Goal: Task Accomplishment & Management: Complete application form

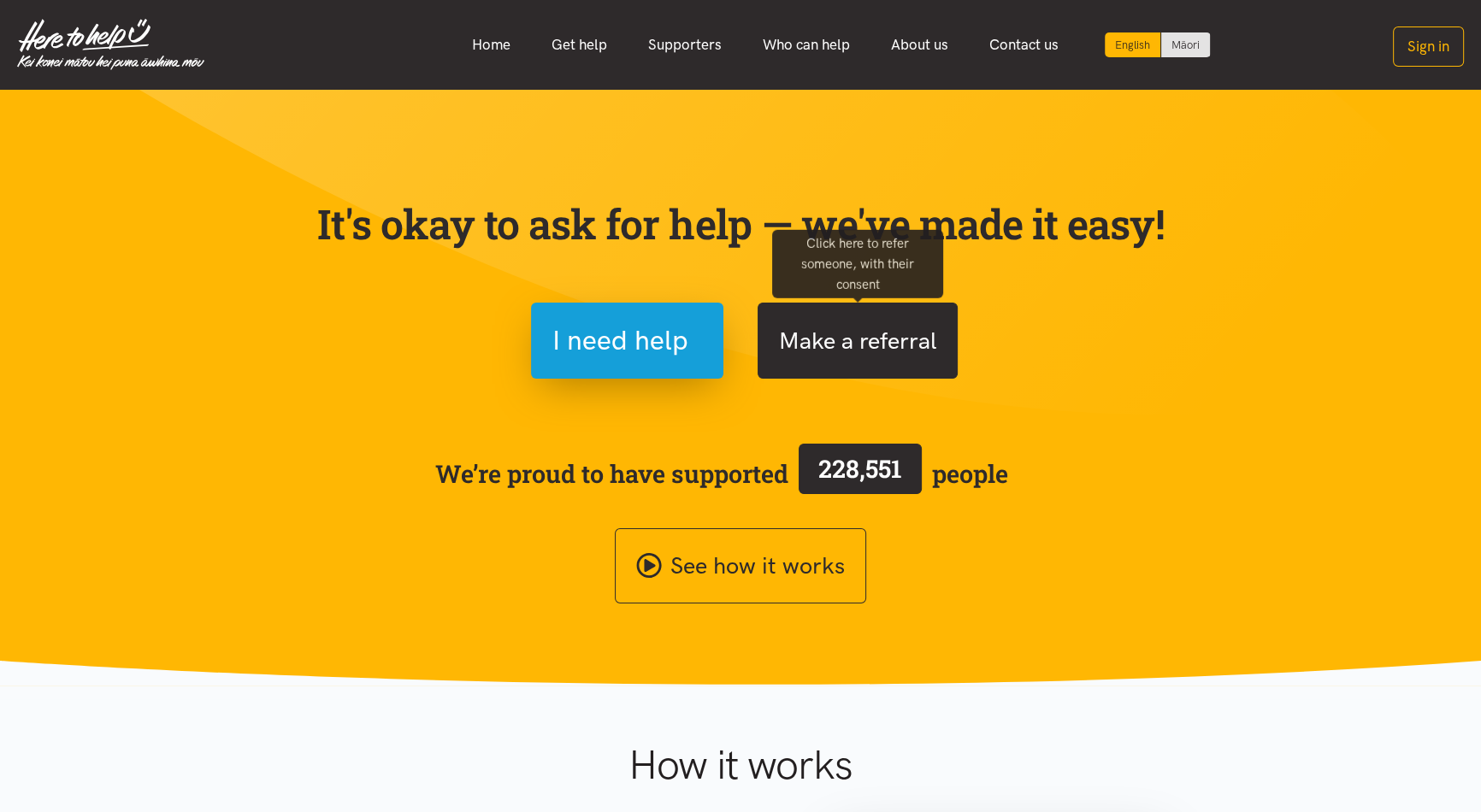
click at [869, 349] on button "Make a referral" at bounding box center [857, 341] width 200 height 76
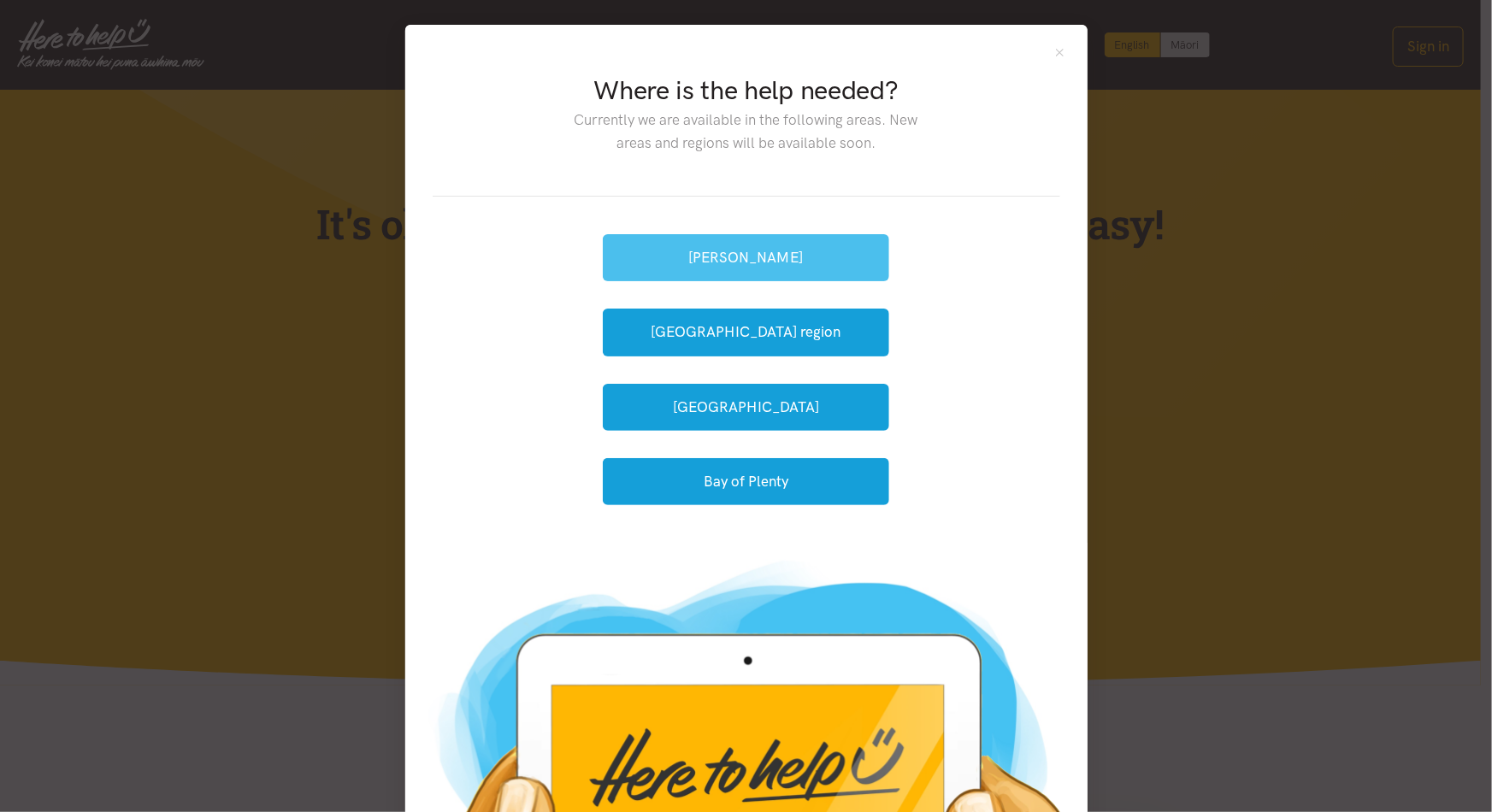
click at [752, 263] on button "[PERSON_NAME]" at bounding box center [746, 257] width 286 height 47
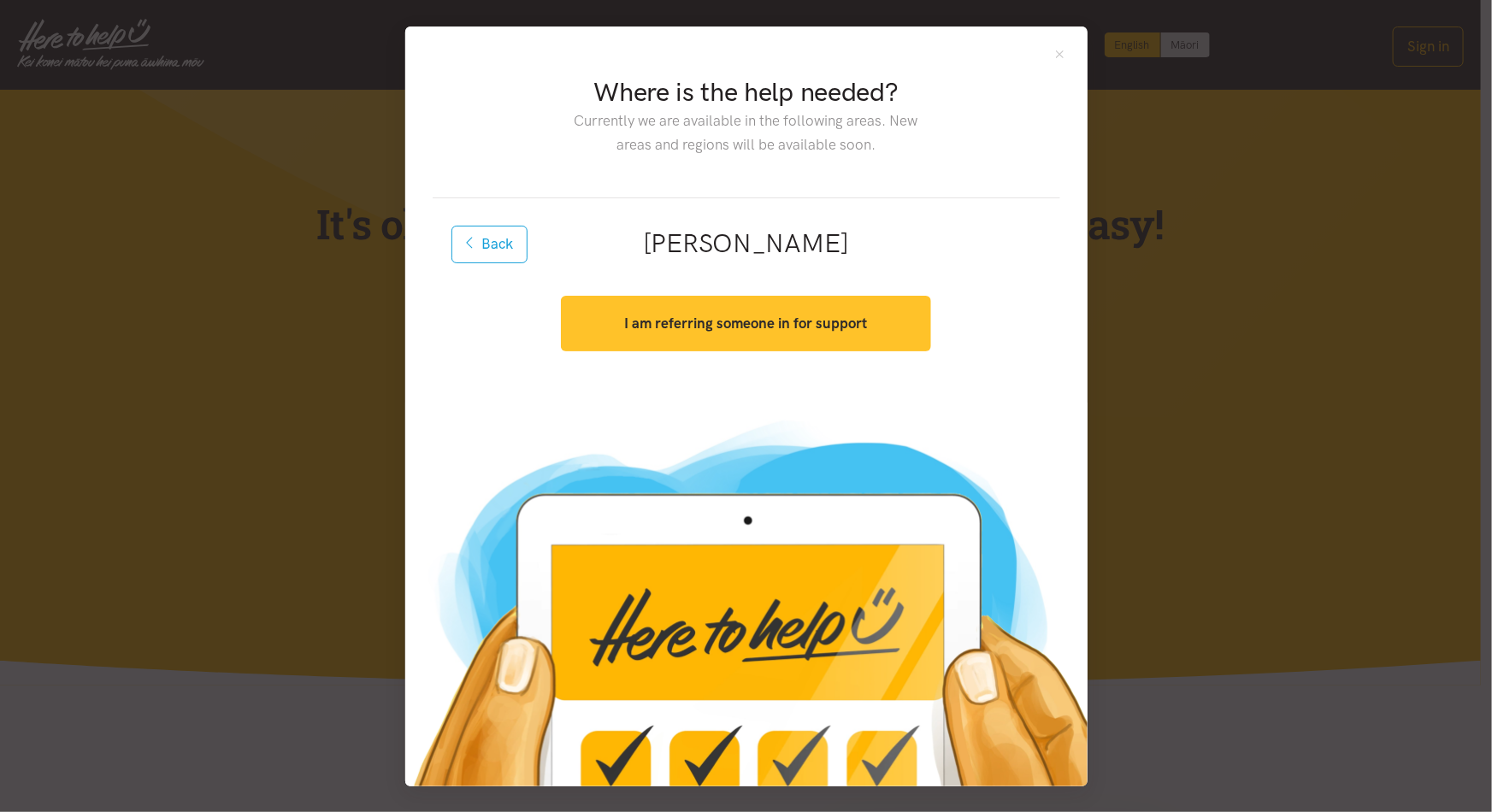
click at [677, 332] on button "I am referring someone in for support" at bounding box center [746, 323] width 370 height 56
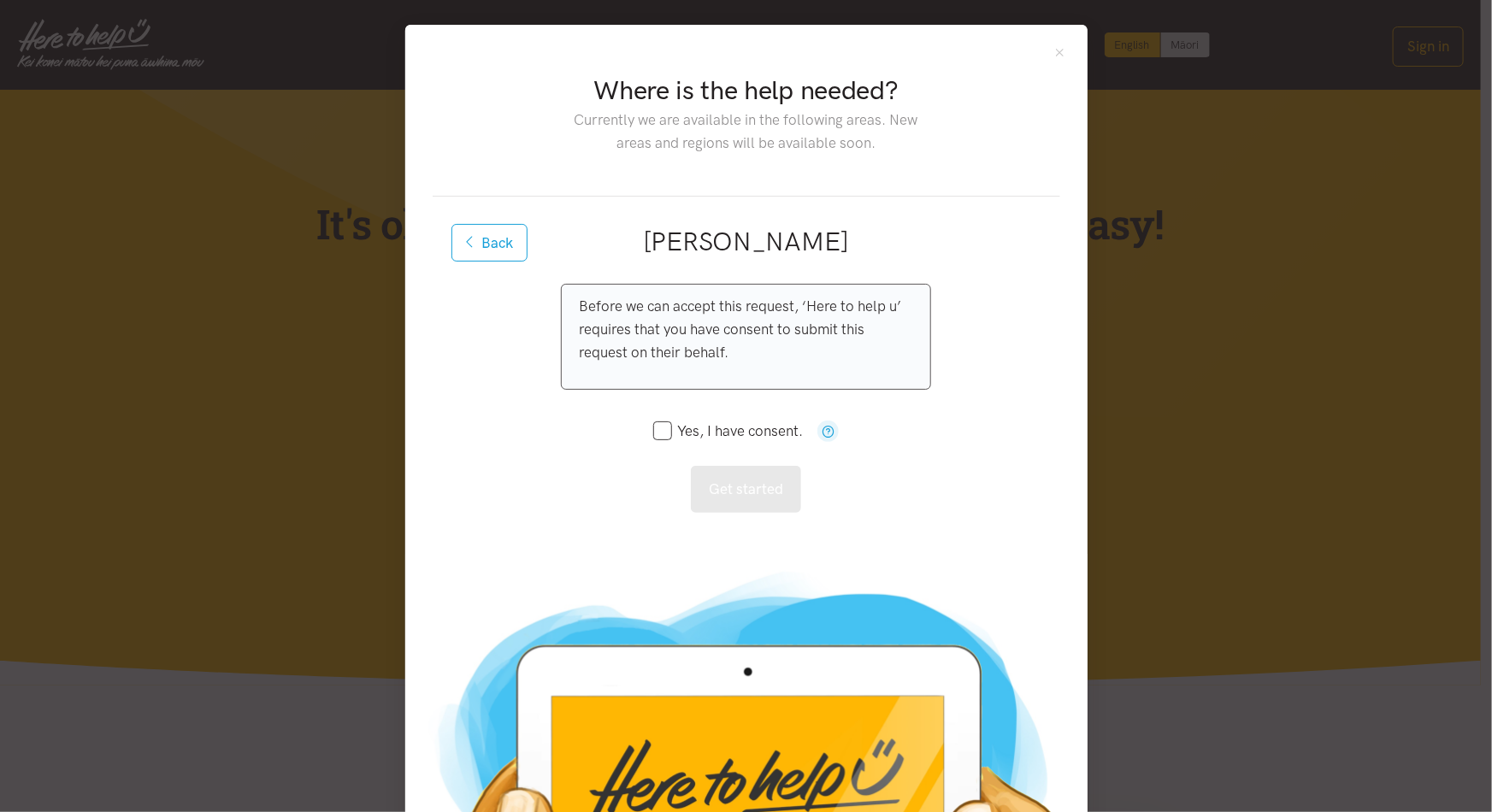
click at [653, 429] on input "Yes, I have consent." at bounding box center [728, 431] width 151 height 15
checkbox input "true"
click at [753, 493] on button "Get started" at bounding box center [745, 489] width 111 height 47
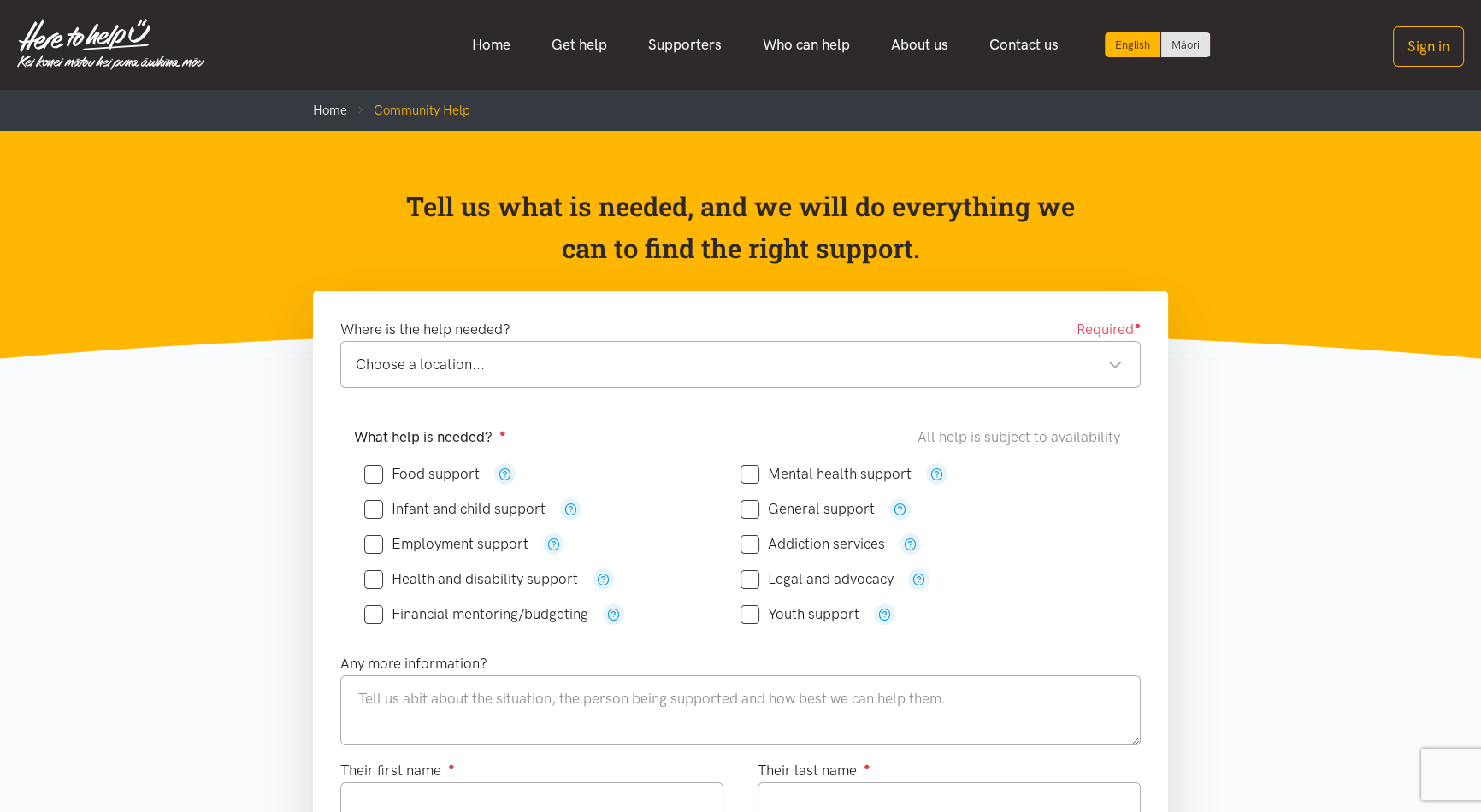
click at [419, 475] on input "Food support" at bounding box center [422, 474] width 115 height 15
checkbox input "true"
click at [484, 369] on div "Choose a location..." at bounding box center [739, 364] width 767 height 23
click at [572, 366] on div "Choose a location..." at bounding box center [739, 364] width 767 height 23
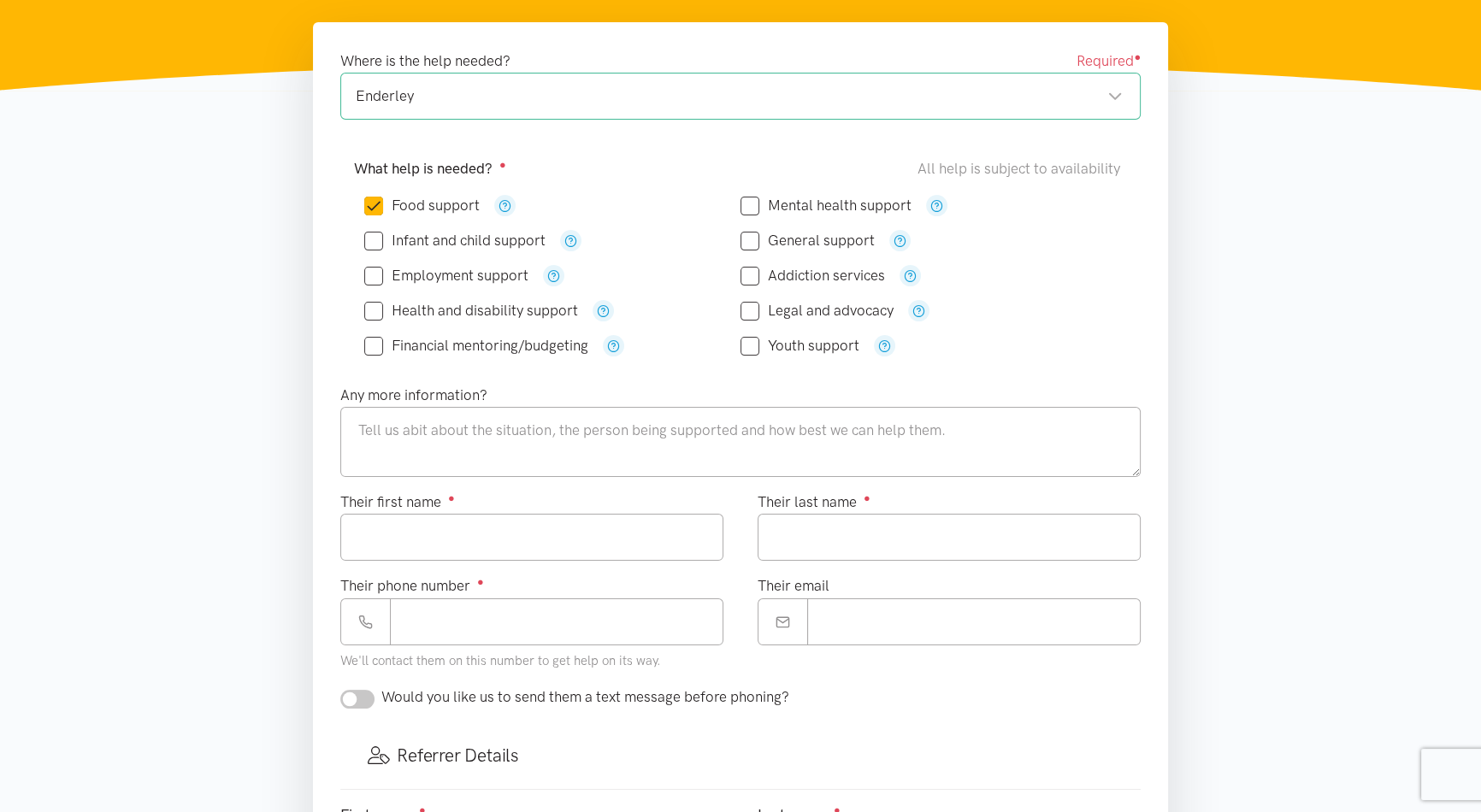
scroll to position [269, 0]
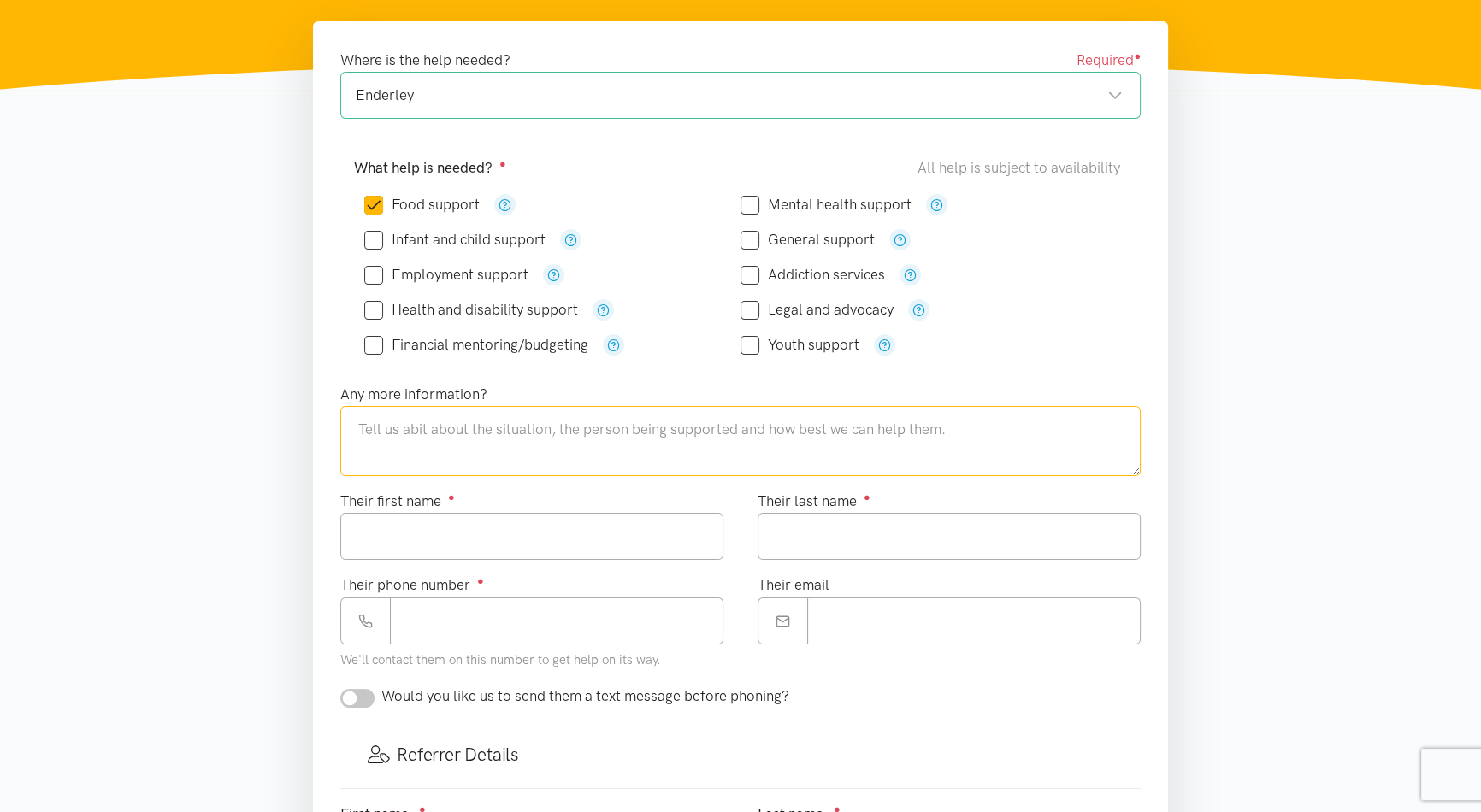
click at [541, 431] on textarea at bounding box center [740, 440] width 800 height 70
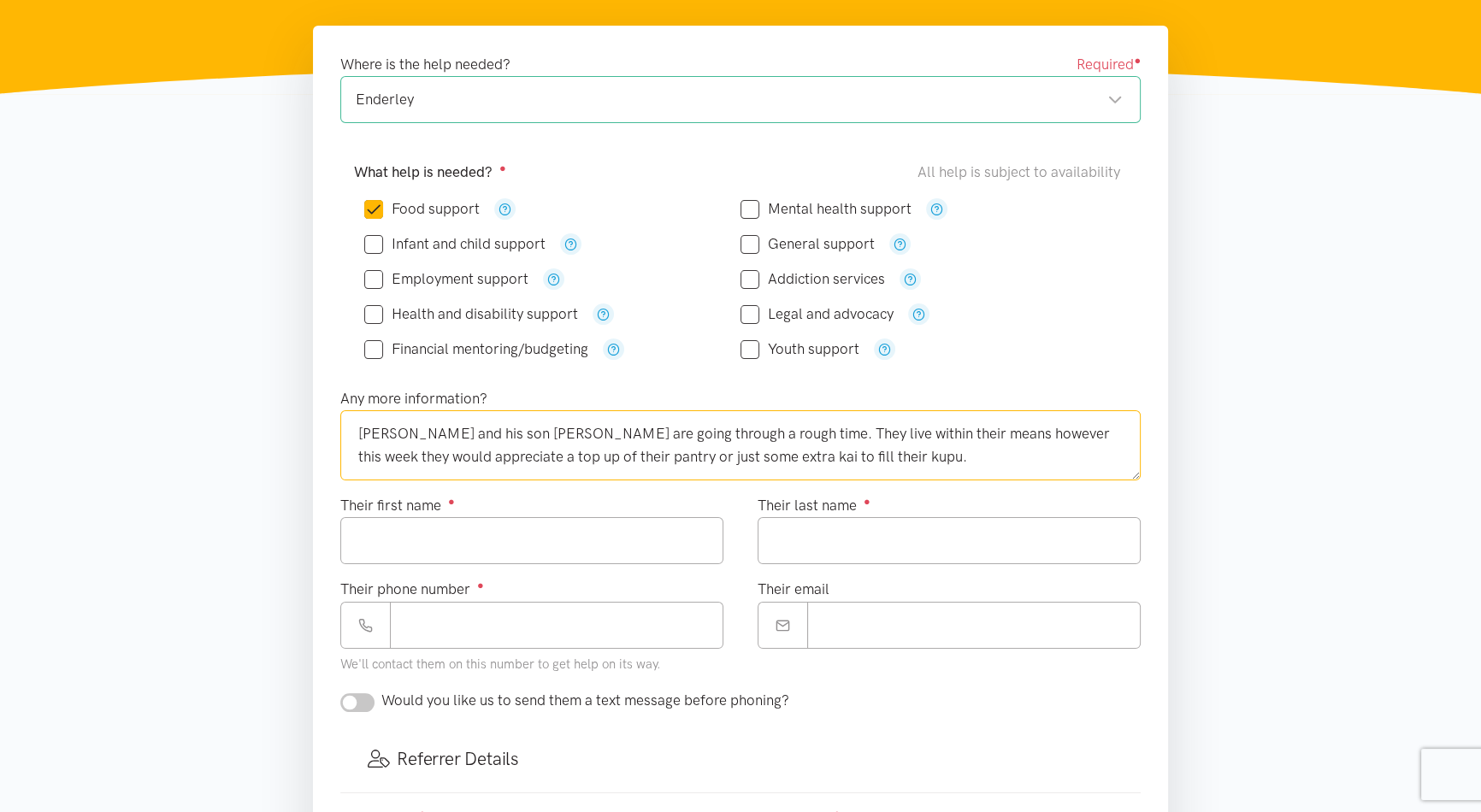
scroll to position [271, 0]
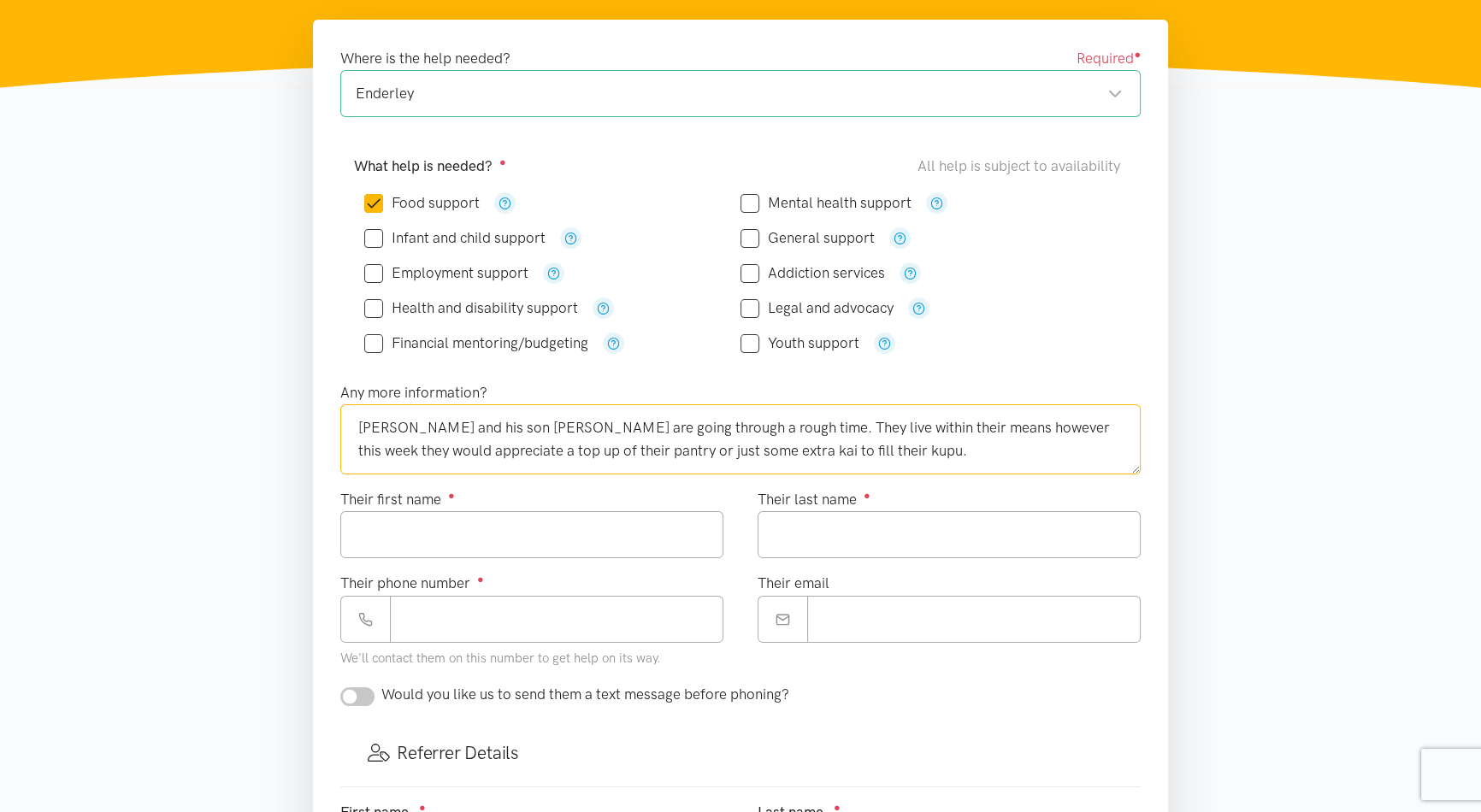
type textarea "Brian and his son Kingston are going through a rough time. They live within the…"
click at [514, 530] on input "Their first name ●" at bounding box center [531, 534] width 383 height 47
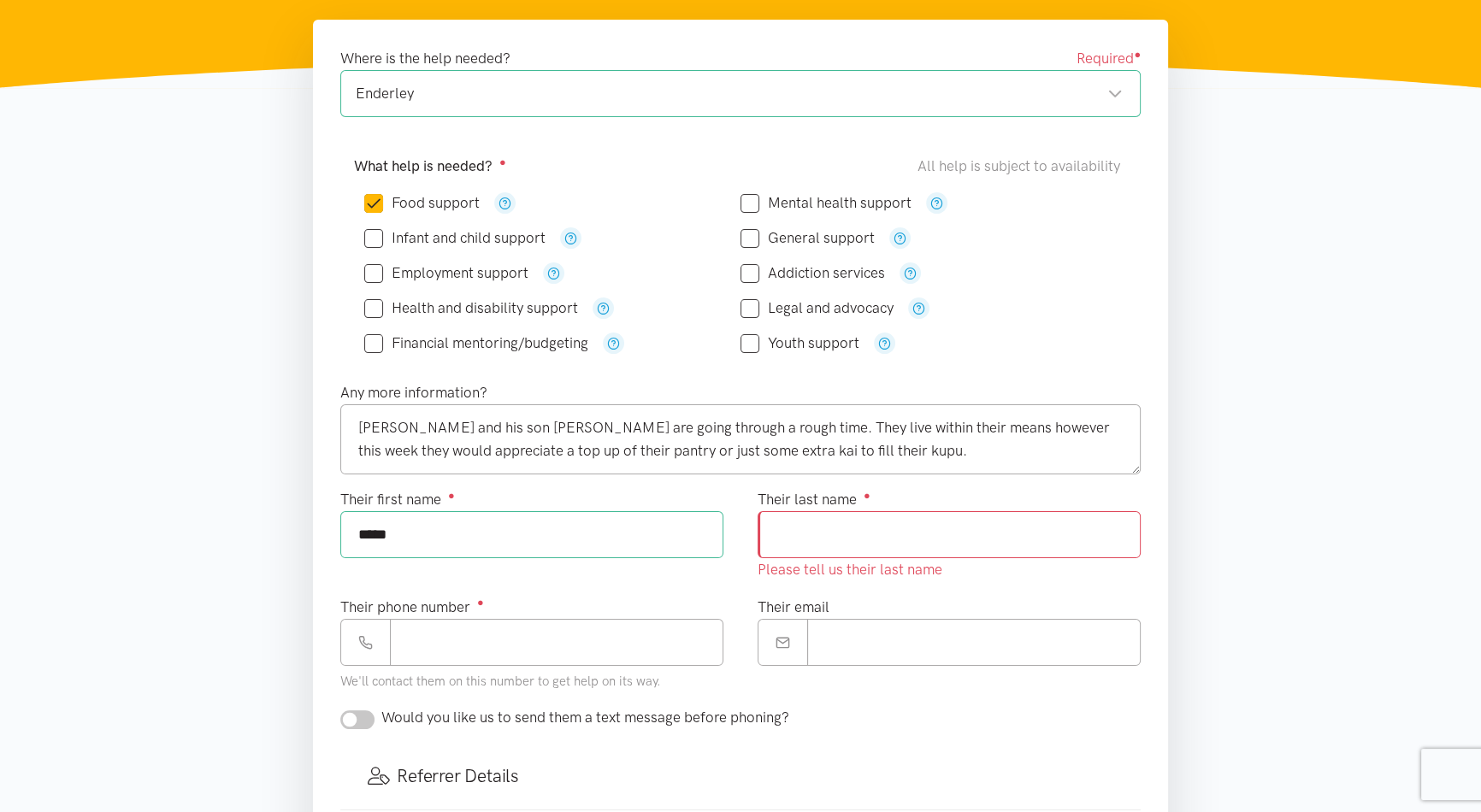
type input "*****"
type input "***"
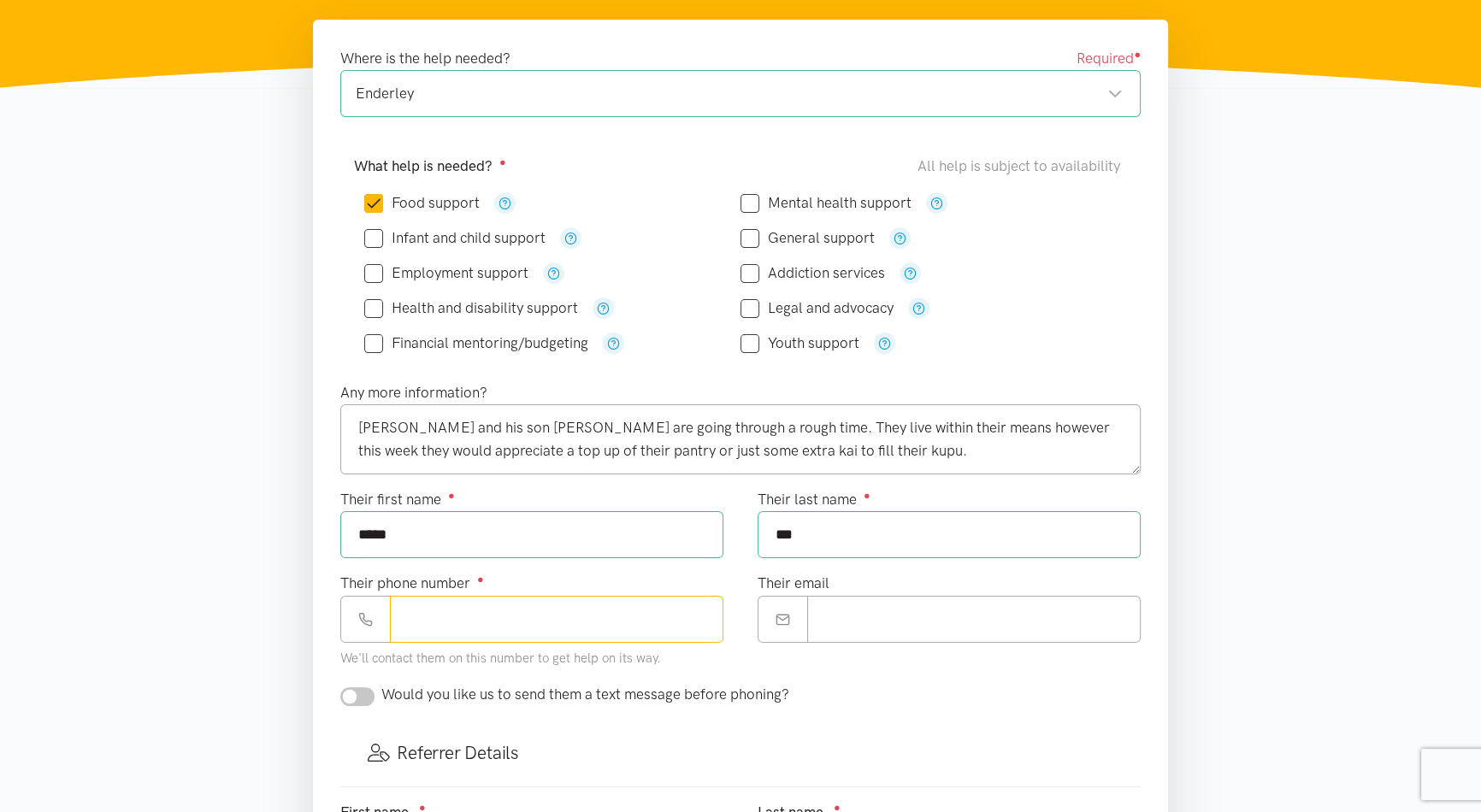
click at [464, 618] on input "Their phone number ●" at bounding box center [557, 619] width 334 height 47
paste input "**********"
type input "**********"
click at [924, 624] on input "Their email" at bounding box center [974, 619] width 334 height 47
paste input "**********"
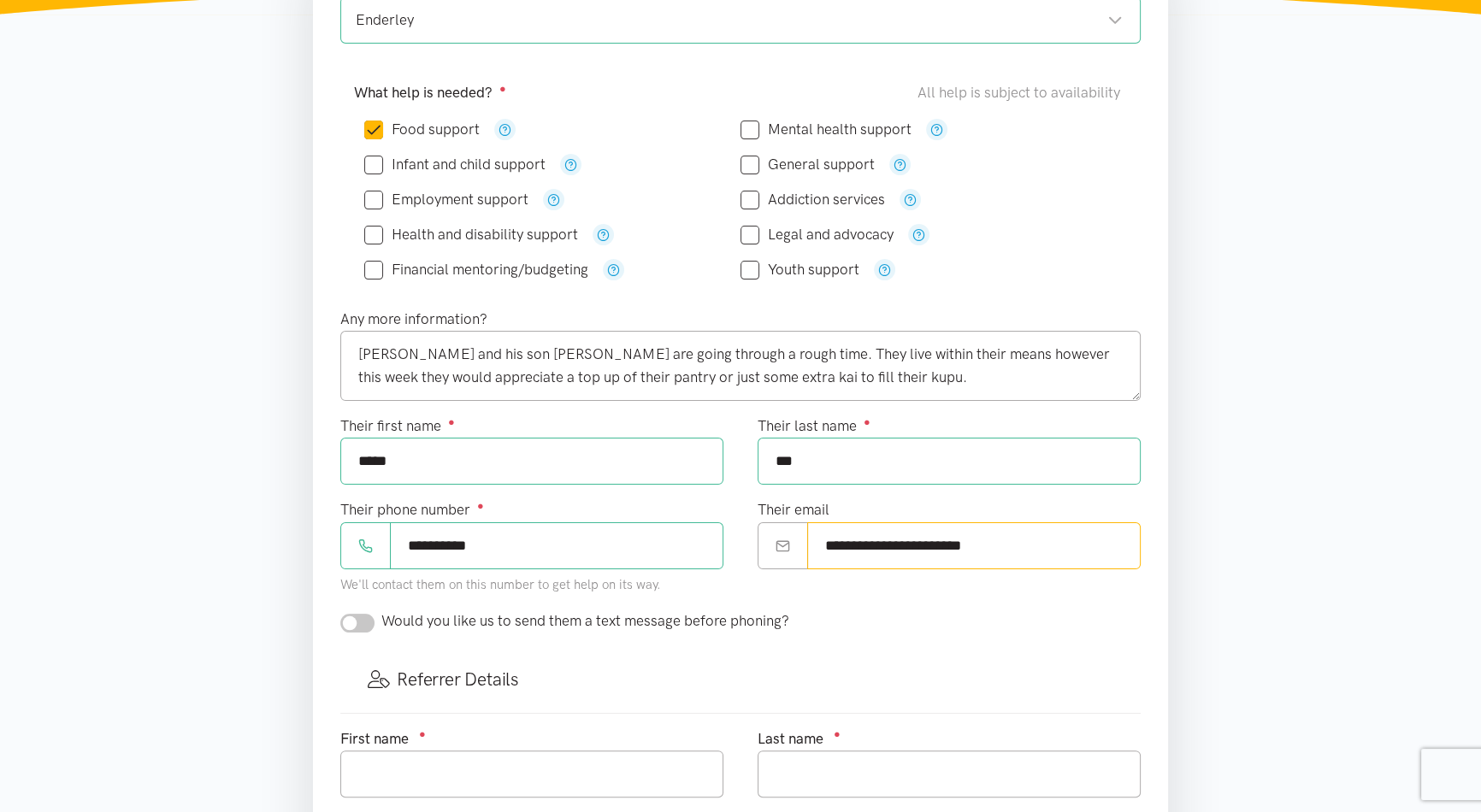
scroll to position [349, 0]
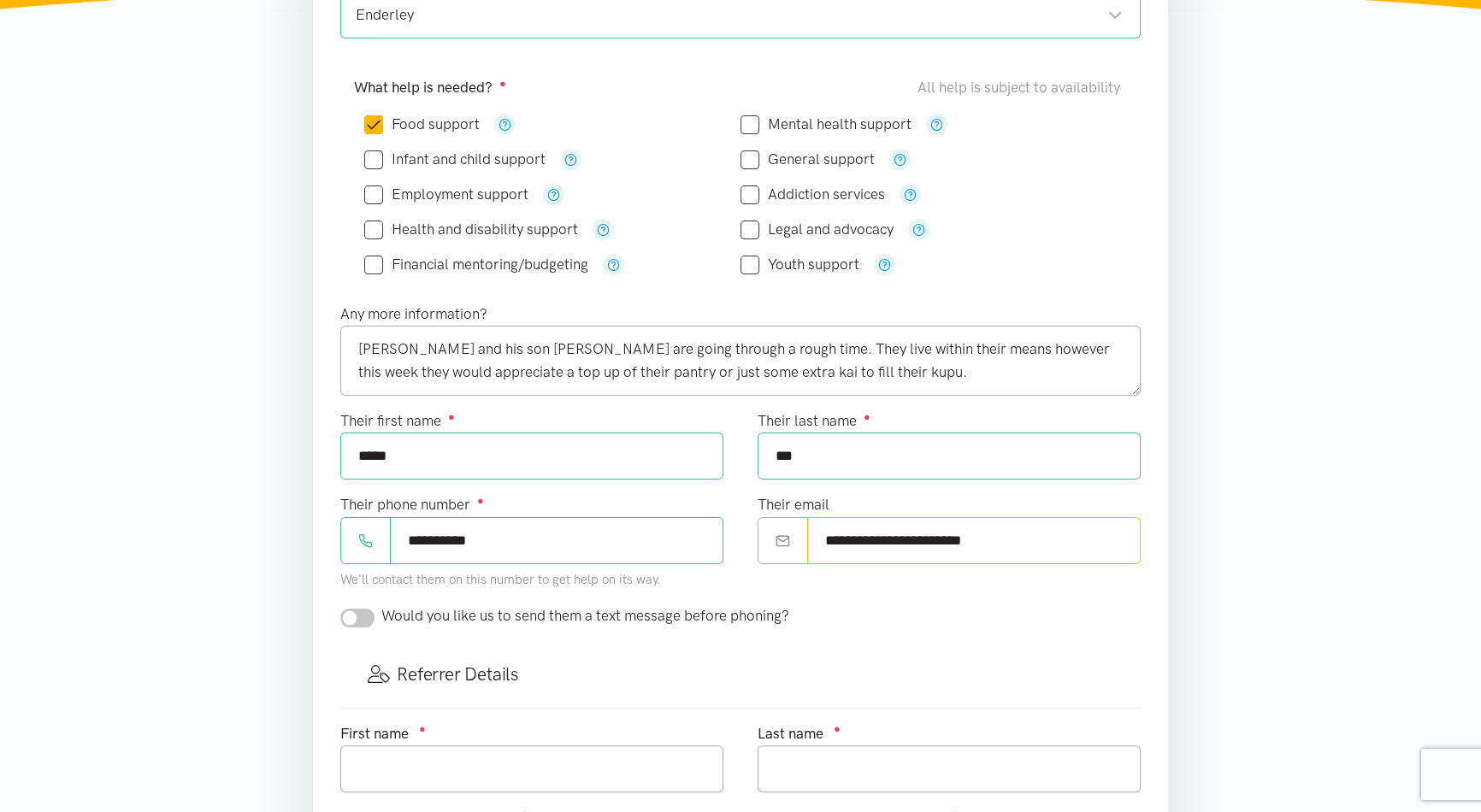
type input "**********"
click at [357, 615] on input "checkbox" at bounding box center [357, 618] width 34 height 19
checkbox input "true"
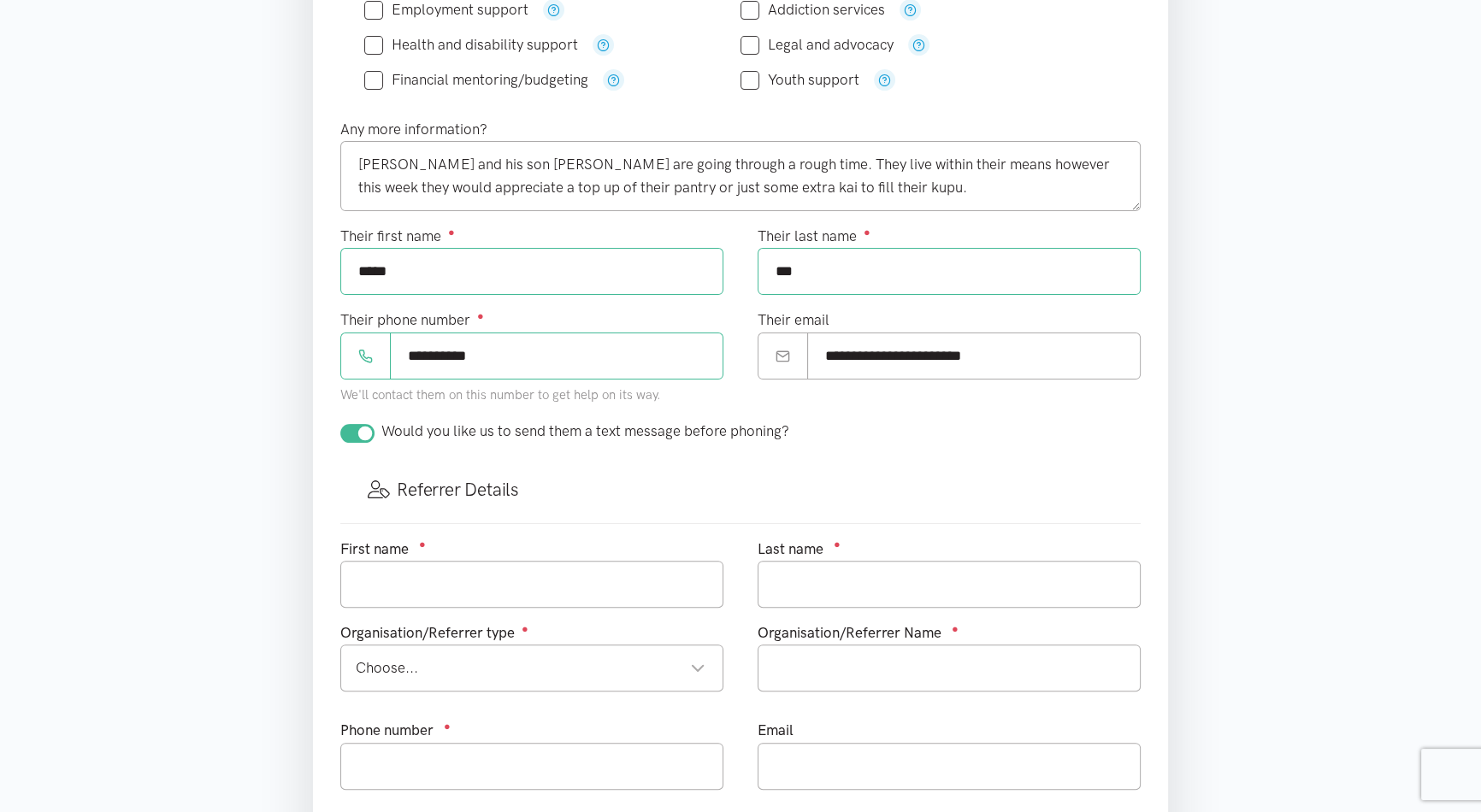
scroll to position [654, 0]
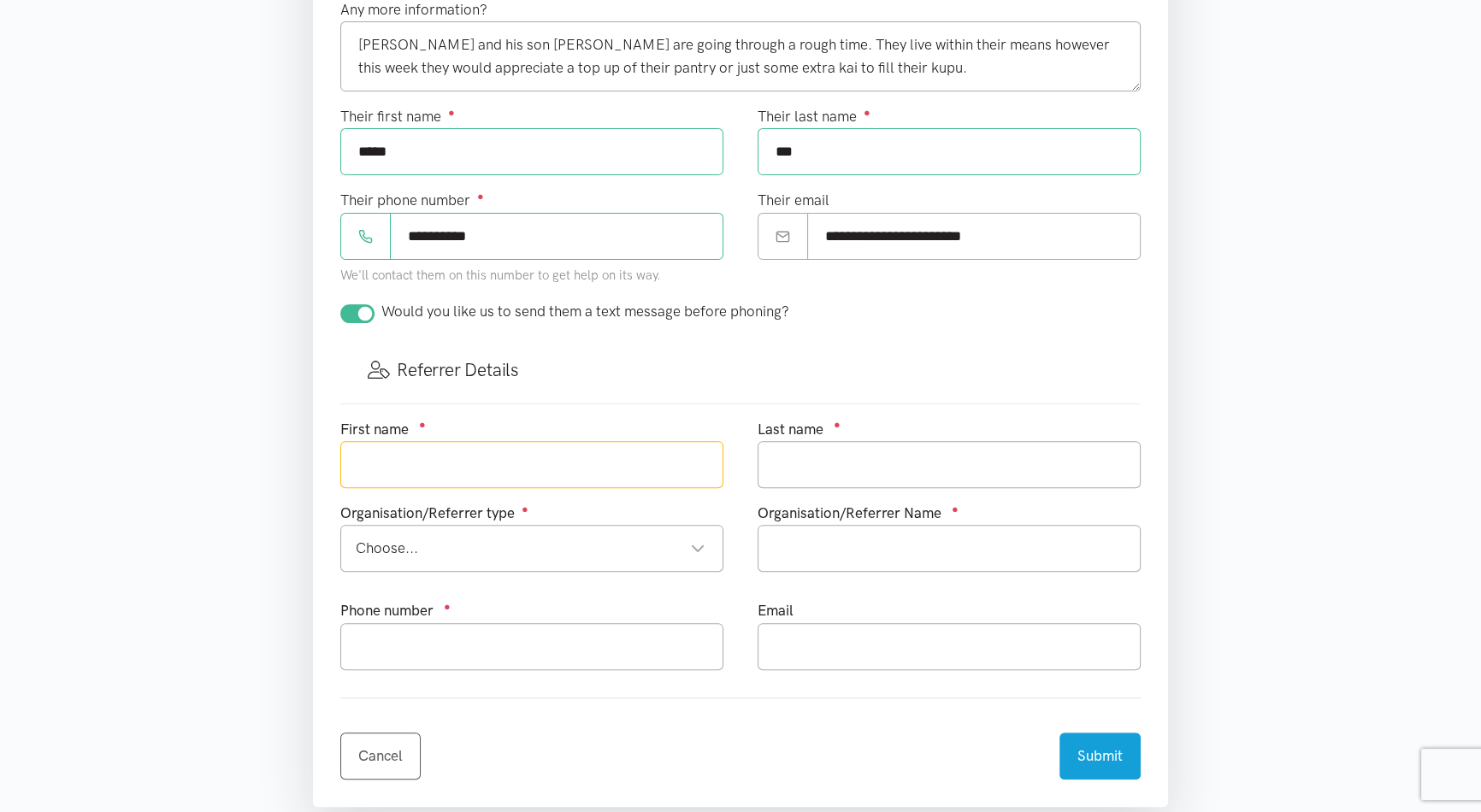
click at [535, 468] on input "text" at bounding box center [531, 465] width 383 height 47
type input "Iris"
type input "Smulders"
click at [527, 582] on div "Organisation/Referrer type ● Choose... Choose... Choose... Community provider H…" at bounding box center [531, 544] width 417 height 84
click at [567, 554] on div "Choose..." at bounding box center [531, 548] width 349 height 23
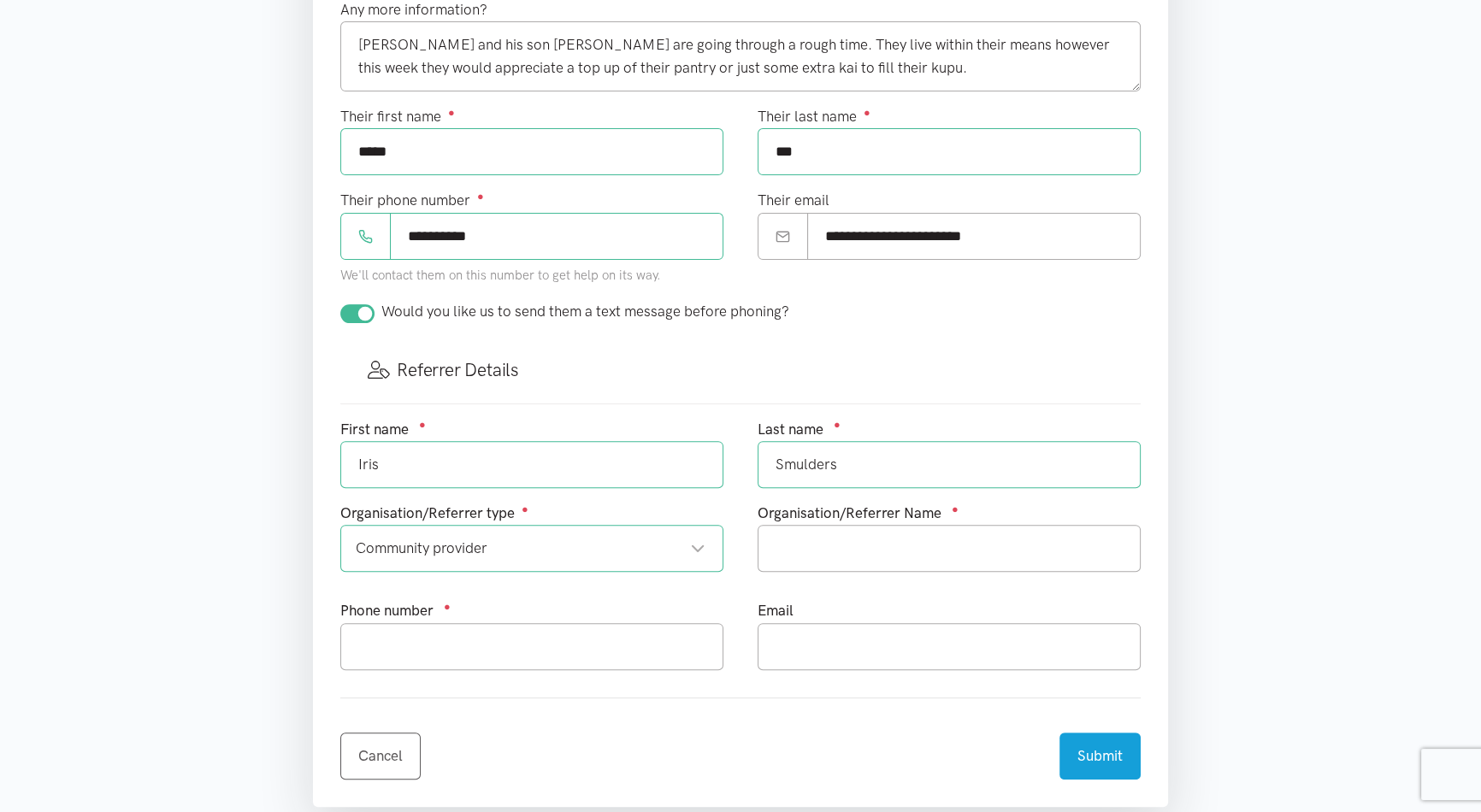
click at [691, 547] on div "Community provider" at bounding box center [531, 548] width 349 height 23
click at [980, 545] on input "text" at bounding box center [949, 548] width 383 height 47
type input "LinkPeople"
type input "0272835089"
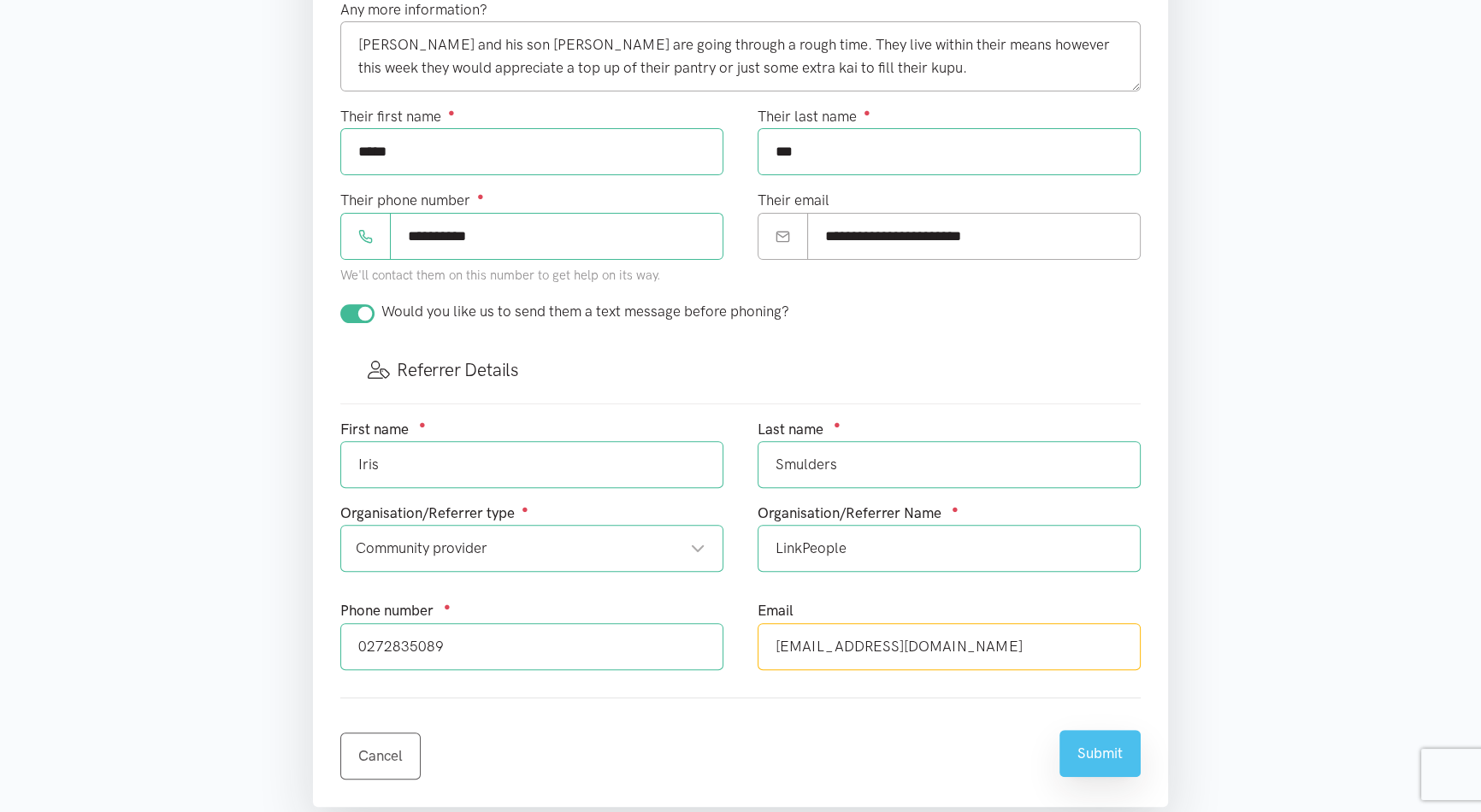
type input "iris.smulders@linkpeople.co.nz"
click at [1095, 748] on button "Submit" at bounding box center [1099, 753] width 81 height 47
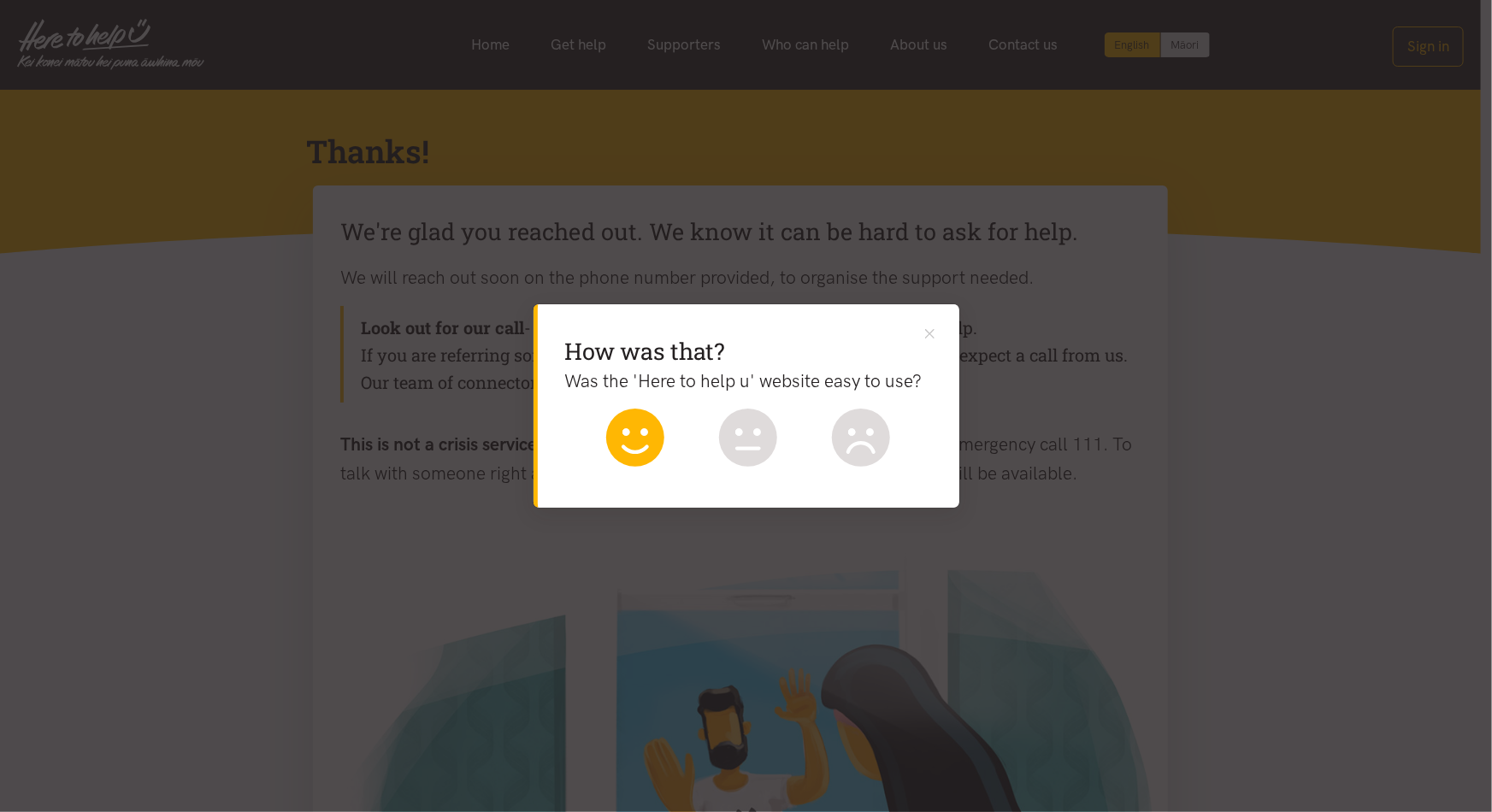
click at [633, 427] on icon at bounding box center [635, 438] width 59 height 59
